Goal: Task Accomplishment & Management: Use online tool/utility

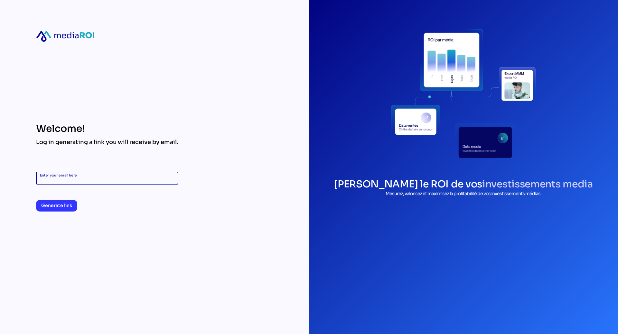
click at [90, 174] on input "Enter your email here" at bounding box center [107, 178] width 134 height 13
type input "**********"
click at [69, 206] on span "Generate link" at bounding box center [56, 206] width 31 height 8
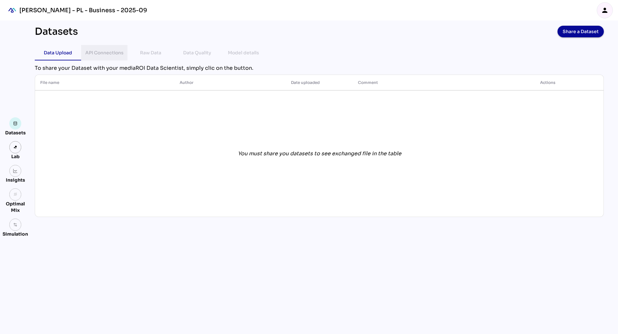
click at [103, 48] on div "API Connections" at bounding box center [104, 52] width 36 height 15
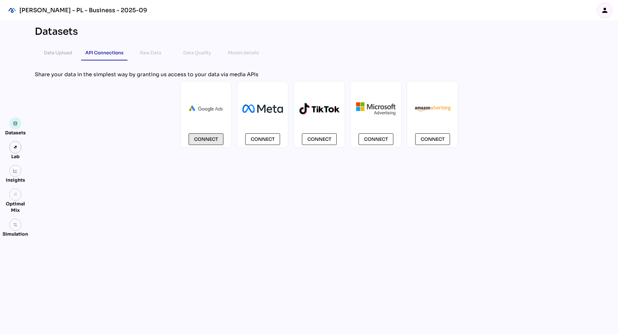
click at [216, 138] on span "Connect" at bounding box center [206, 139] width 24 height 8
click at [123, 127] on div "Connect Connect Connect Connect Connect" at bounding box center [319, 114] width 569 height 67
click at [63, 50] on div "Data Upload" at bounding box center [58, 53] width 28 height 8
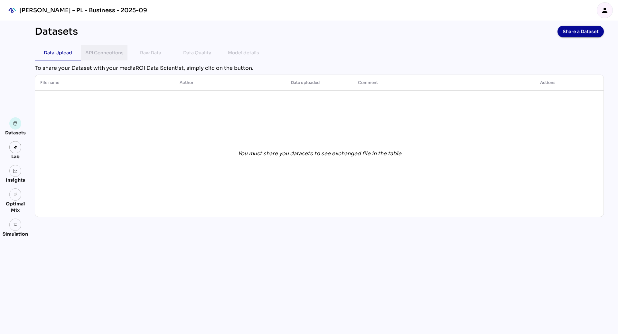
click at [107, 55] on div "API Connections" at bounding box center [104, 53] width 38 height 8
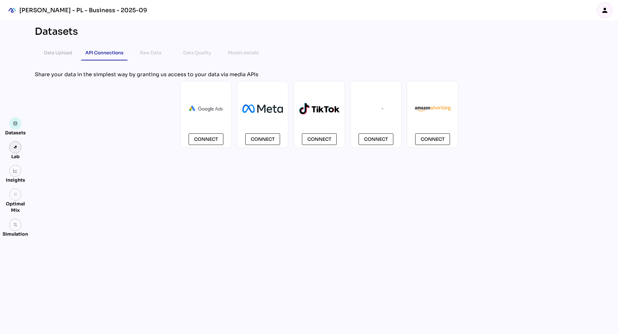
click at [16, 143] on link at bounding box center [15, 147] width 12 height 12
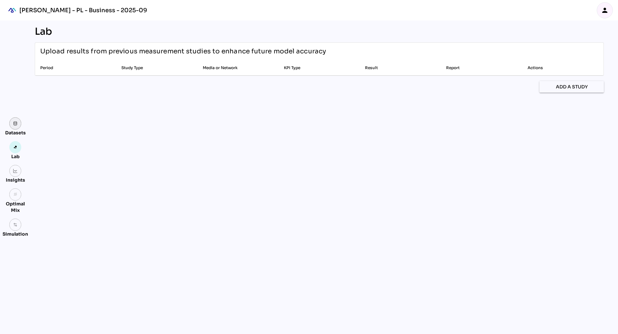
click at [15, 127] on link at bounding box center [15, 123] width 12 height 12
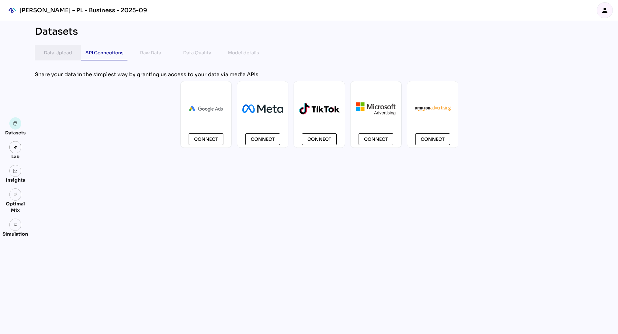
click at [49, 54] on div "Data Upload" at bounding box center [58, 53] width 28 height 8
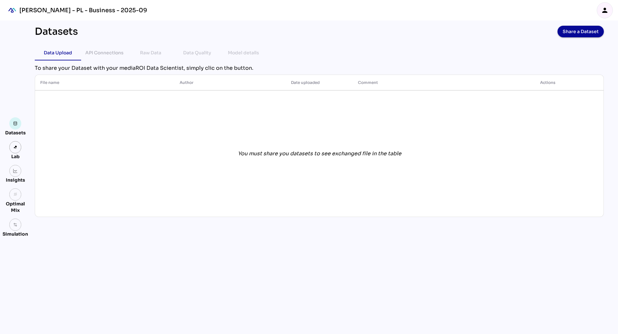
click at [152, 54] on div "Raw Data" at bounding box center [150, 53] width 21 height 8
drag, startPoint x: 418, startPoint y: 1, endPoint x: 451, endPoint y: 191, distance: 192.7
click at [453, 192] on div "You must share you datasets to see exchanged file in the table" at bounding box center [319, 154] width 558 height 124
